Goal: Task Accomplishment & Management: Use online tool/utility

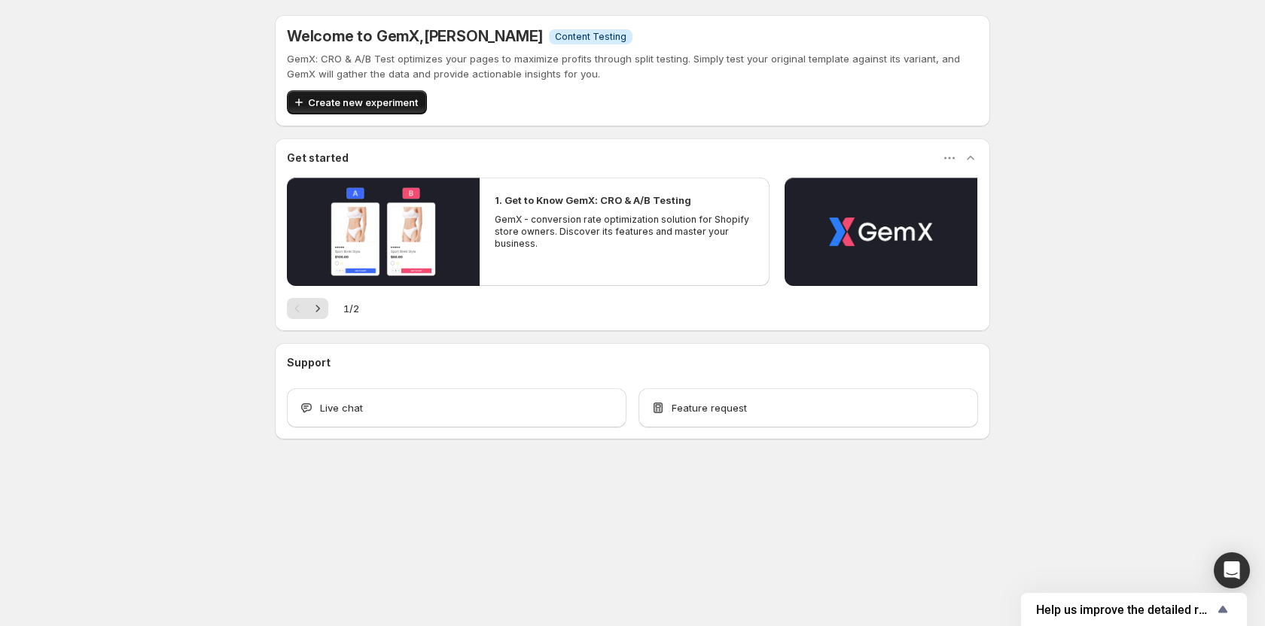
click at [392, 101] on span "Create new experiment" at bounding box center [363, 102] width 110 height 15
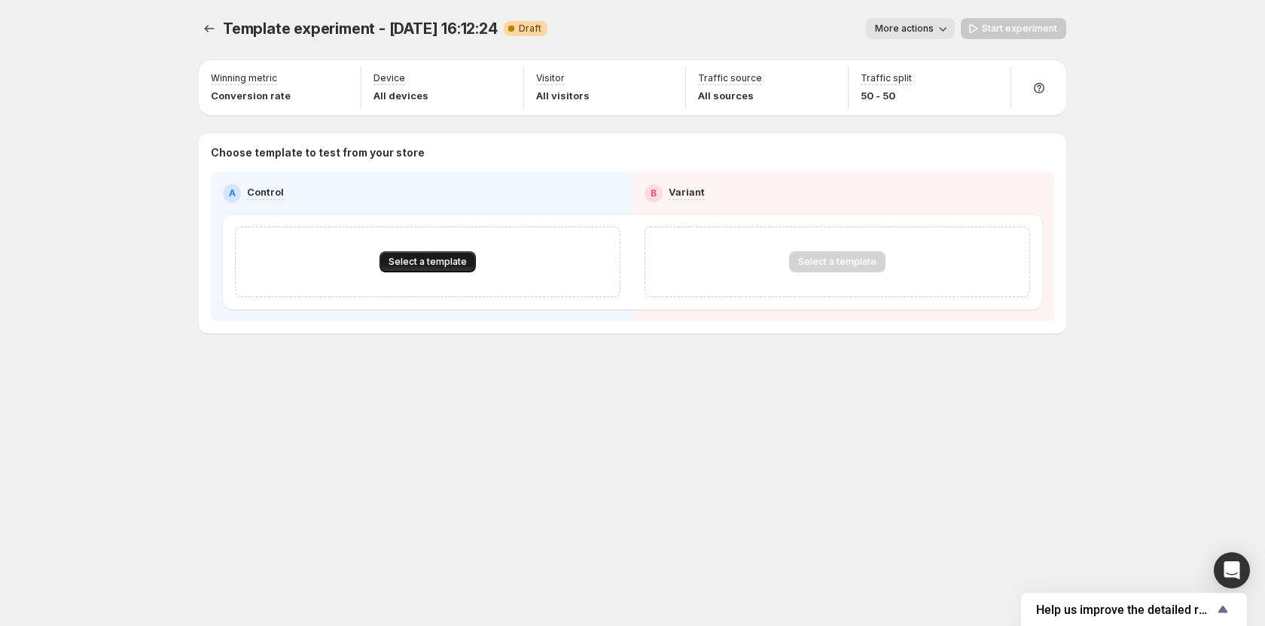
click at [438, 268] on button "Select a template" at bounding box center [427, 261] width 96 height 21
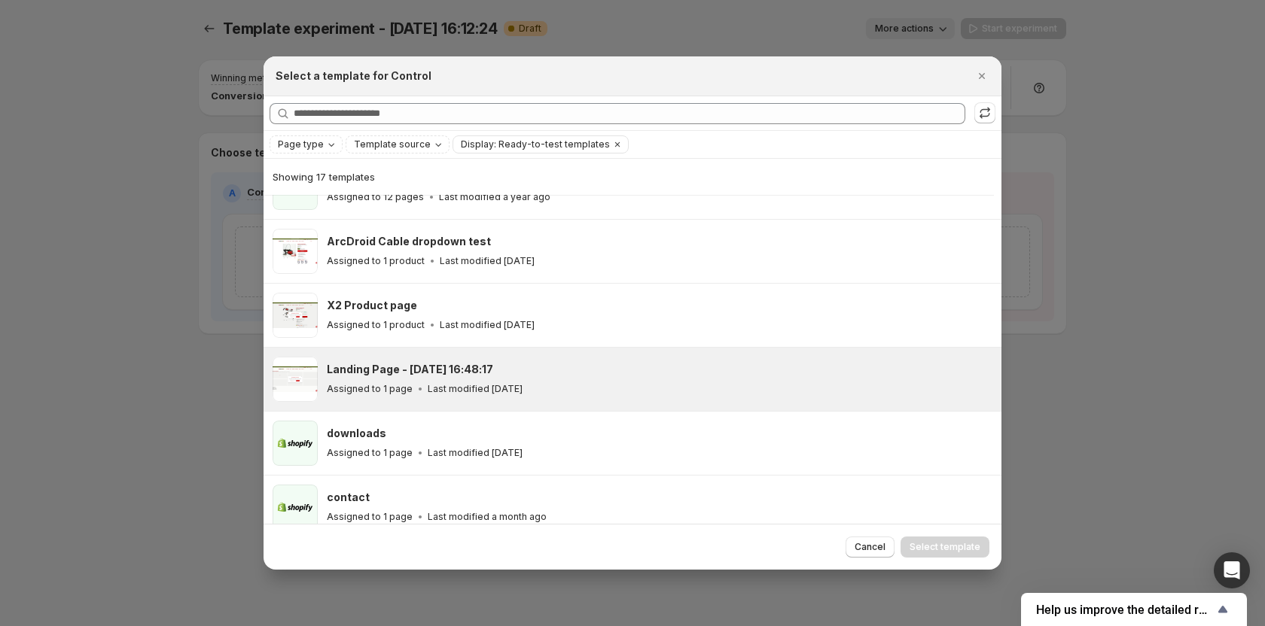
scroll to position [262, 0]
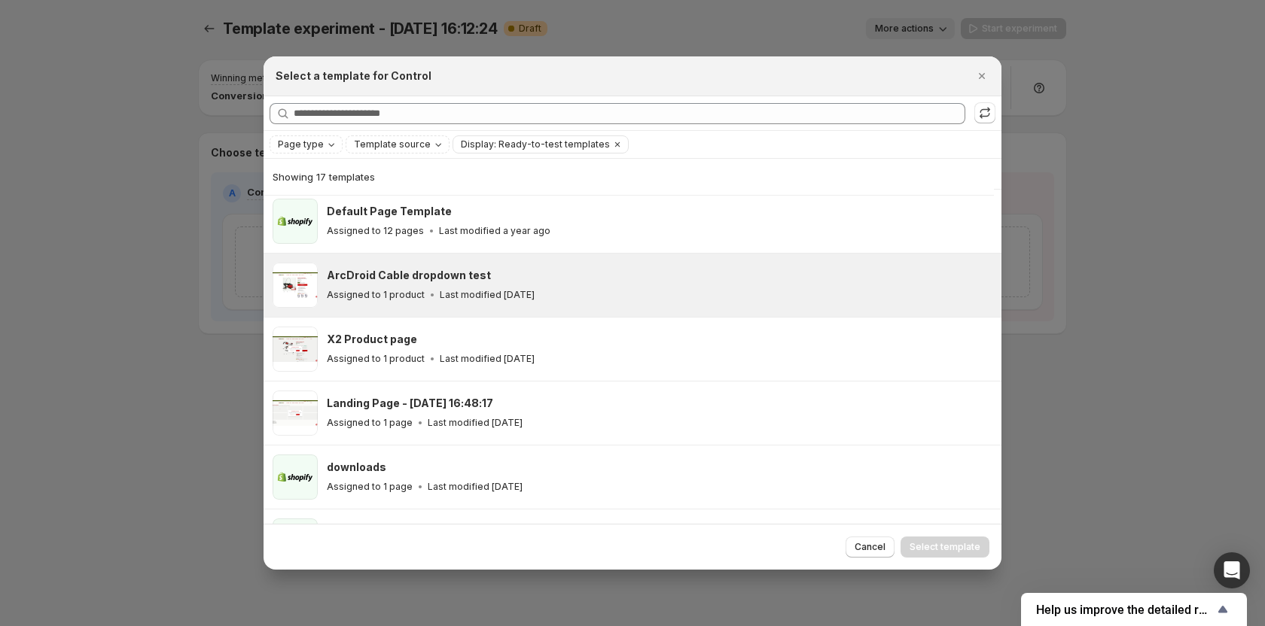
click at [377, 278] on h3 "ArcDroid Cable dropdown test" at bounding box center [409, 275] width 164 height 15
click at [934, 549] on span "Select template" at bounding box center [944, 547] width 71 height 12
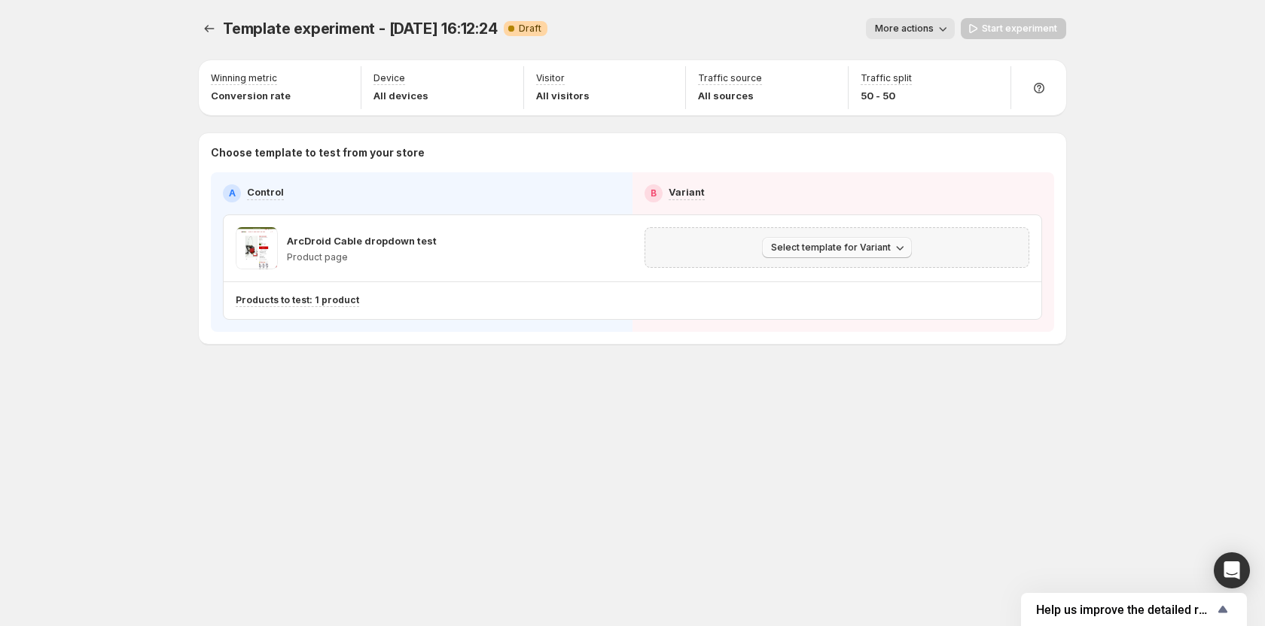
click at [788, 248] on span "Select template for Variant" at bounding box center [831, 248] width 120 height 12
click at [799, 303] on span "Create Variant based on Control" at bounding box center [839, 305] width 154 height 12
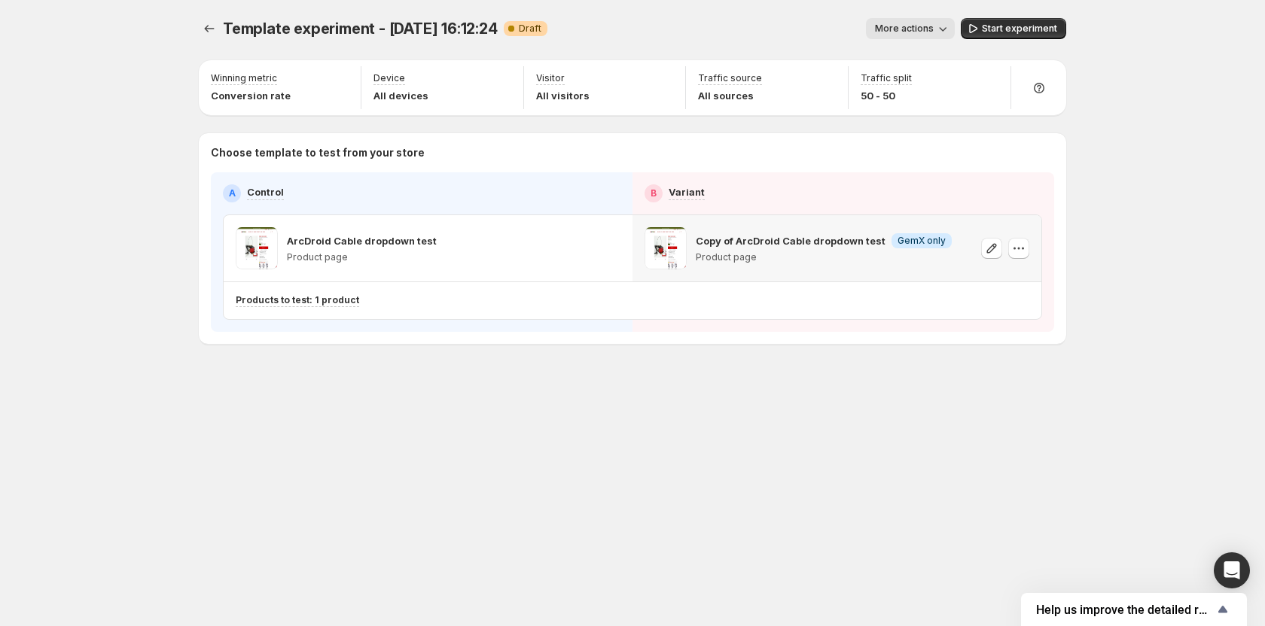
click at [793, 246] on p "Copy of ArcDroid Cable dropdown test" at bounding box center [790, 240] width 190 height 15
click at [989, 249] on icon "button" at bounding box center [991, 248] width 15 height 15
